Goal: Task Accomplishment & Management: Use online tool/utility

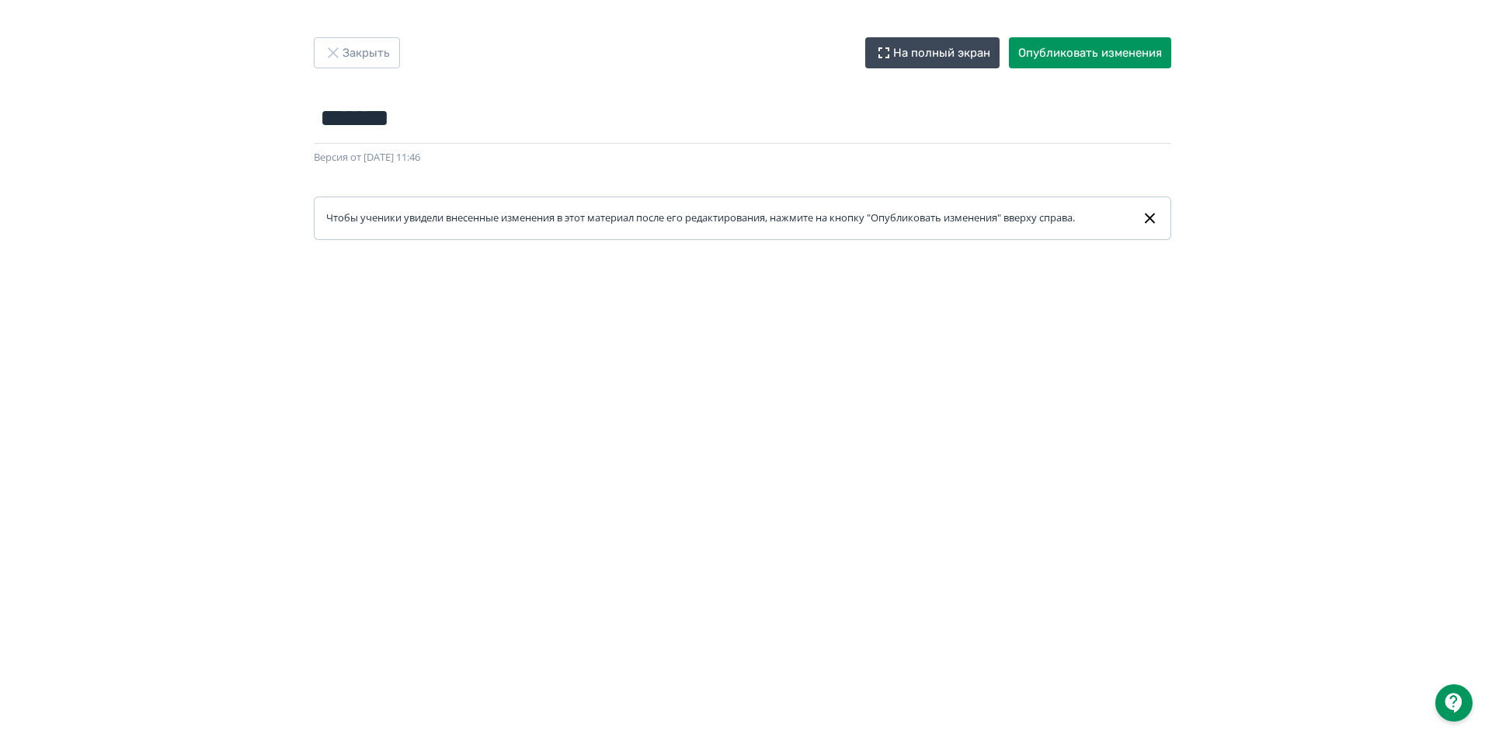
click at [522, 186] on form "******* Название задания... Версия от [DATE] 11:46 Чтобы ученики увидели внесен…" at bounding box center [742, 166] width 857 height 147
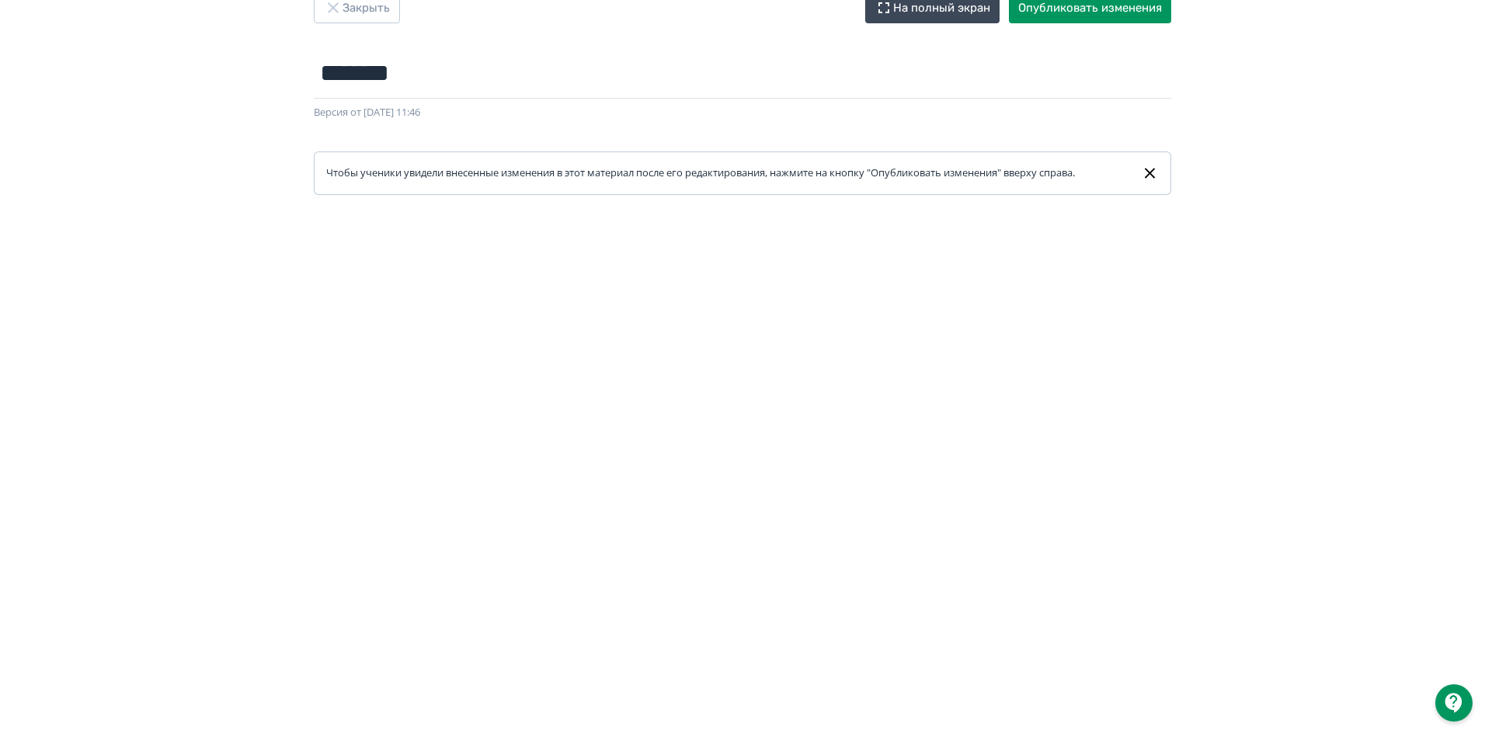
scroll to position [236, 0]
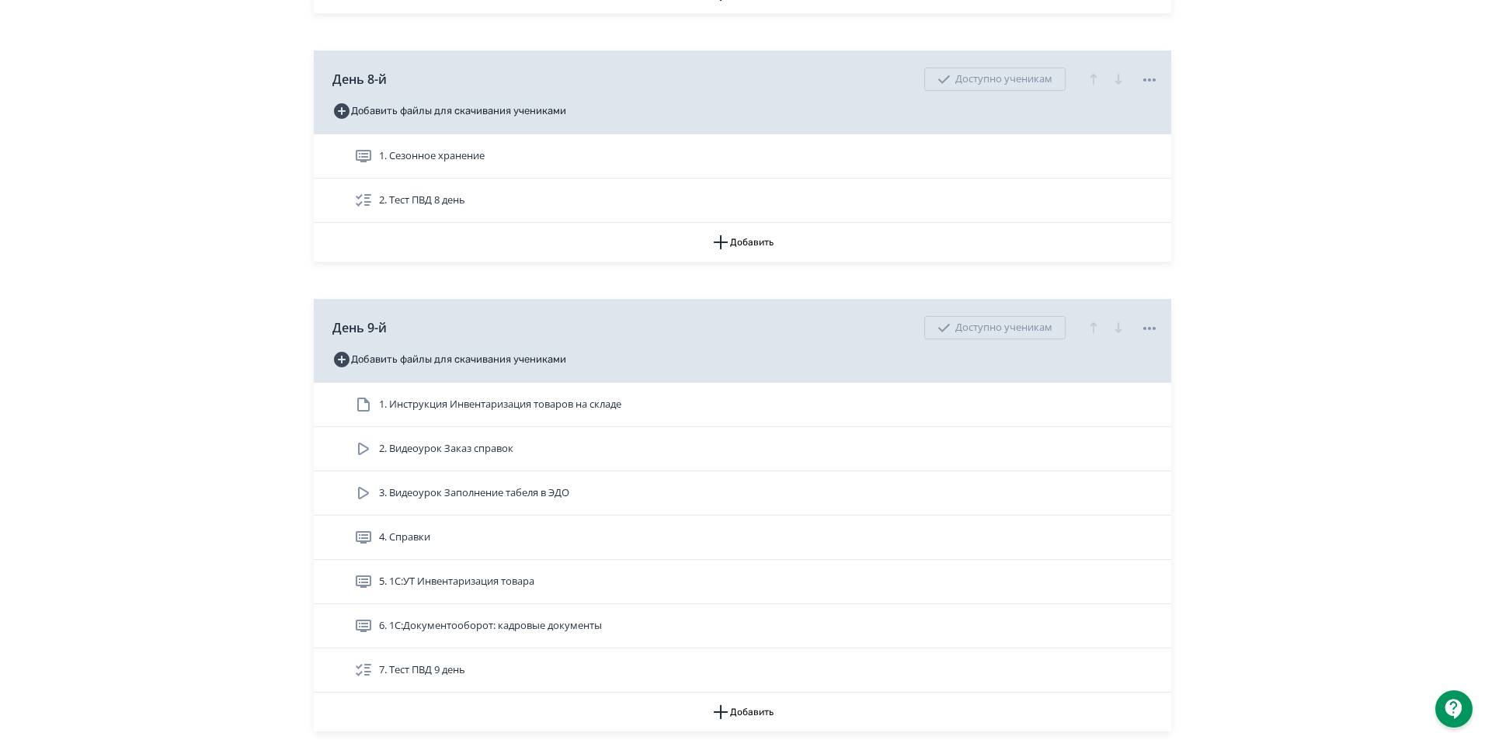
scroll to position [3029, 0]
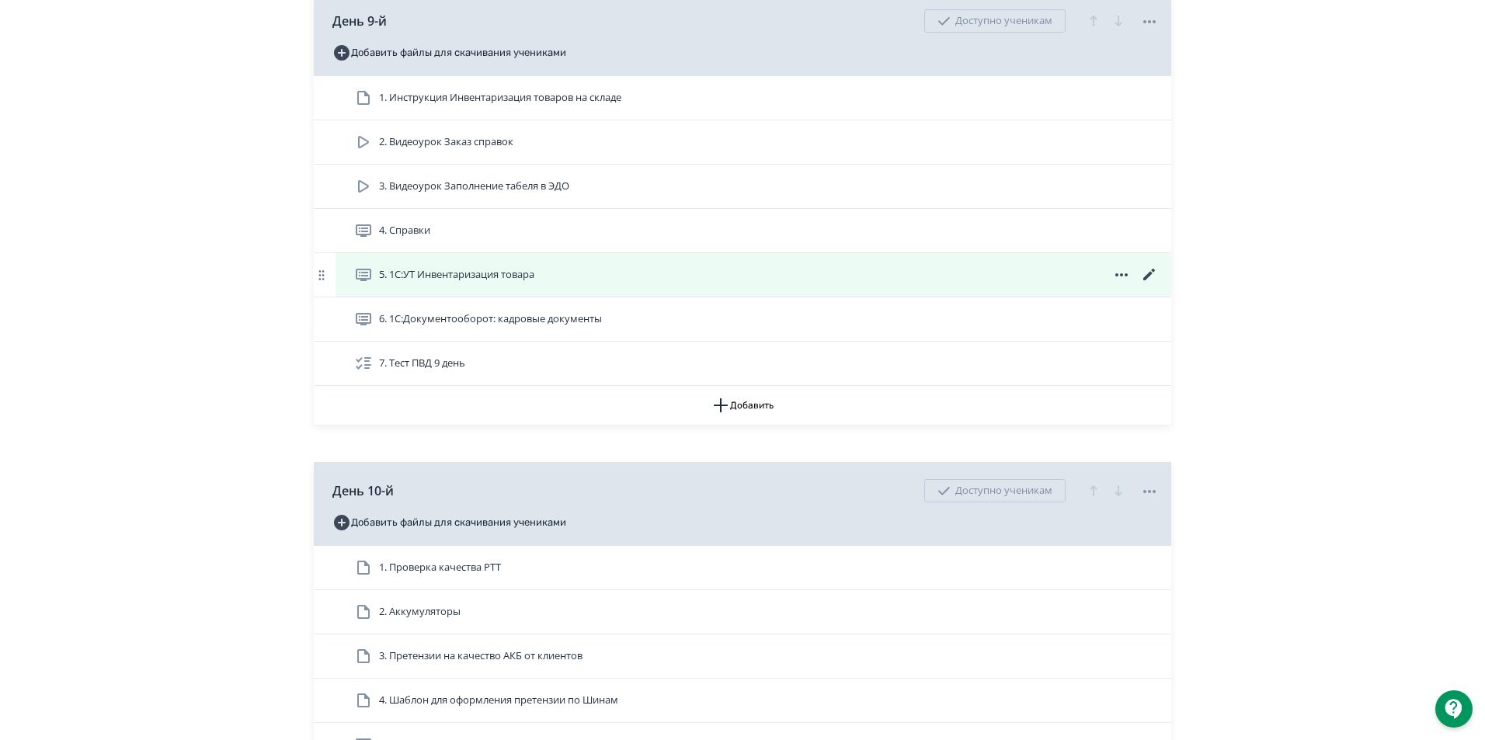
click at [357, 281] on icon at bounding box center [364, 275] width 16 height 12
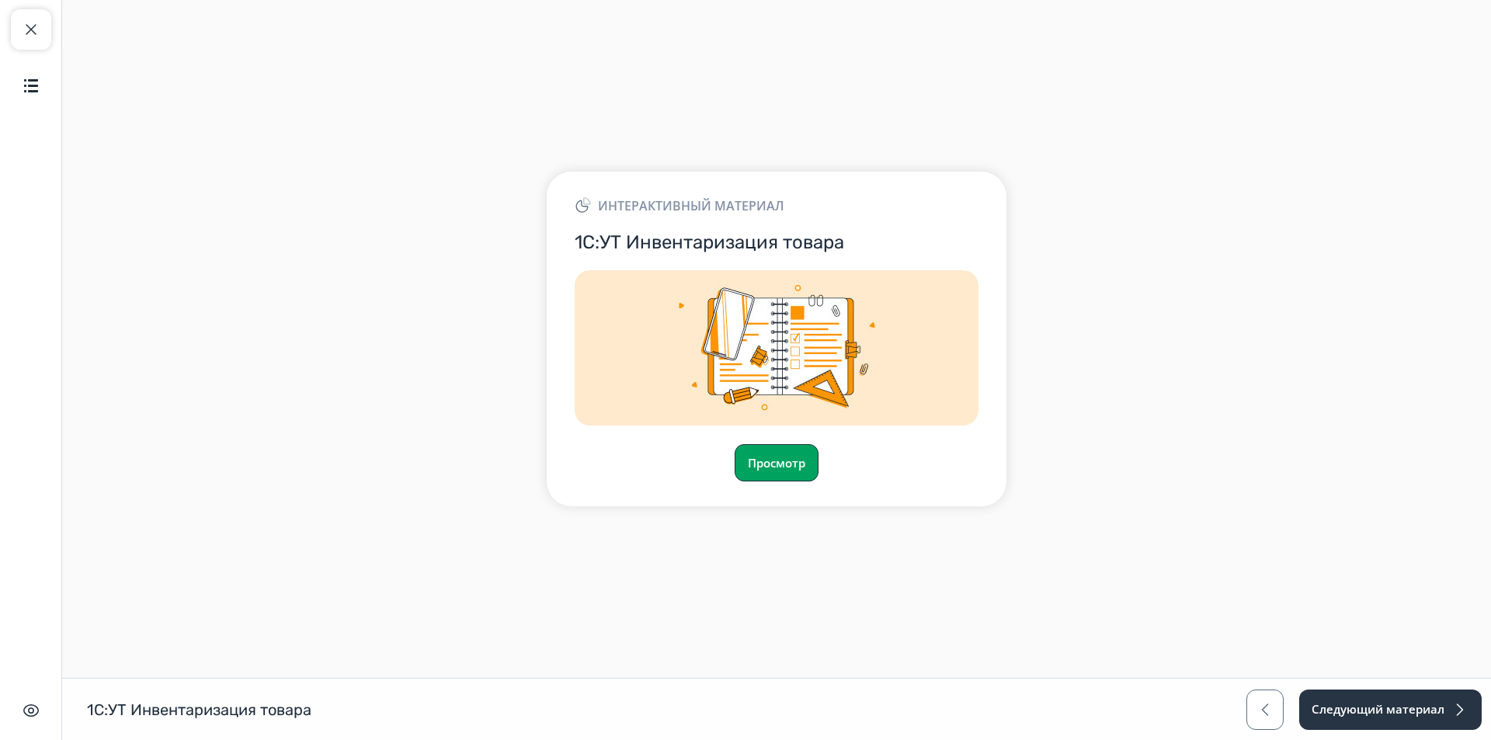
click at [781, 451] on button "Просмотр" at bounding box center [777, 462] width 84 height 37
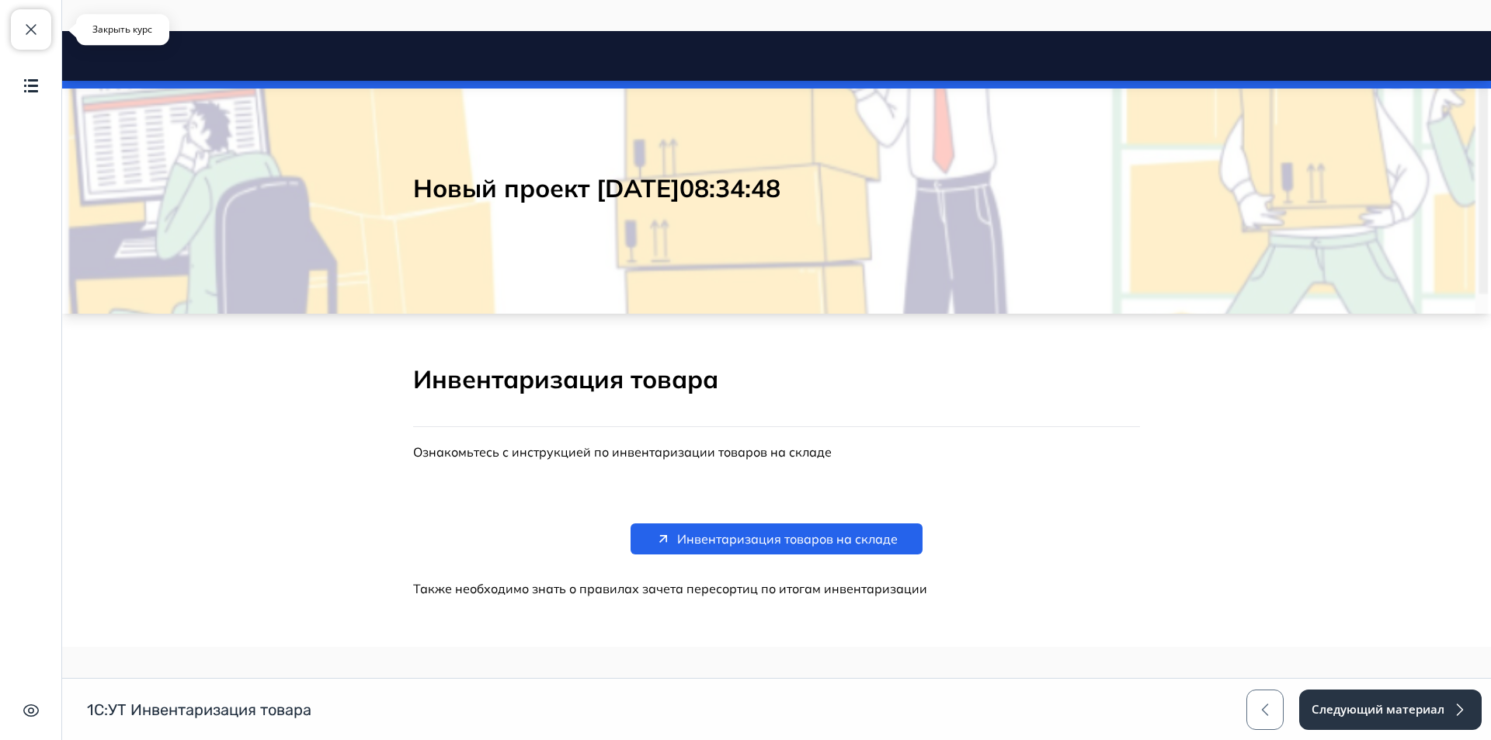
click at [33, 36] on span "button" at bounding box center [31, 29] width 19 height 19
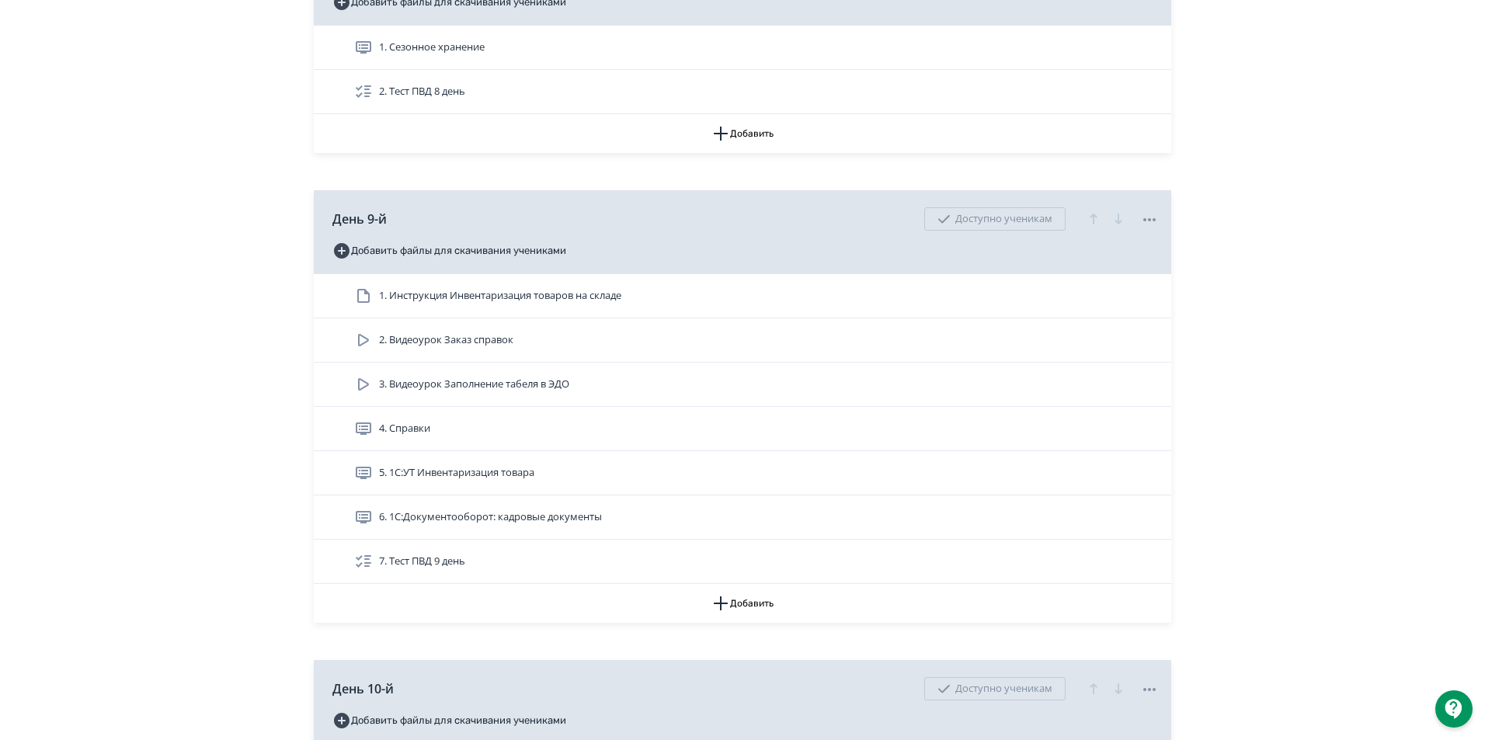
scroll to position [2874, 0]
